Goal: Navigation & Orientation: Find specific page/section

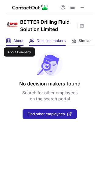
click at [19, 40] on span "About" at bounding box center [18, 40] width 10 height 5
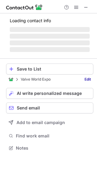
scroll to position [137, 97]
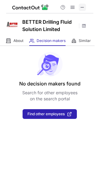
click at [83, 9] on span at bounding box center [82, 7] width 5 height 5
